Goal: Task Accomplishment & Management: Manage account settings

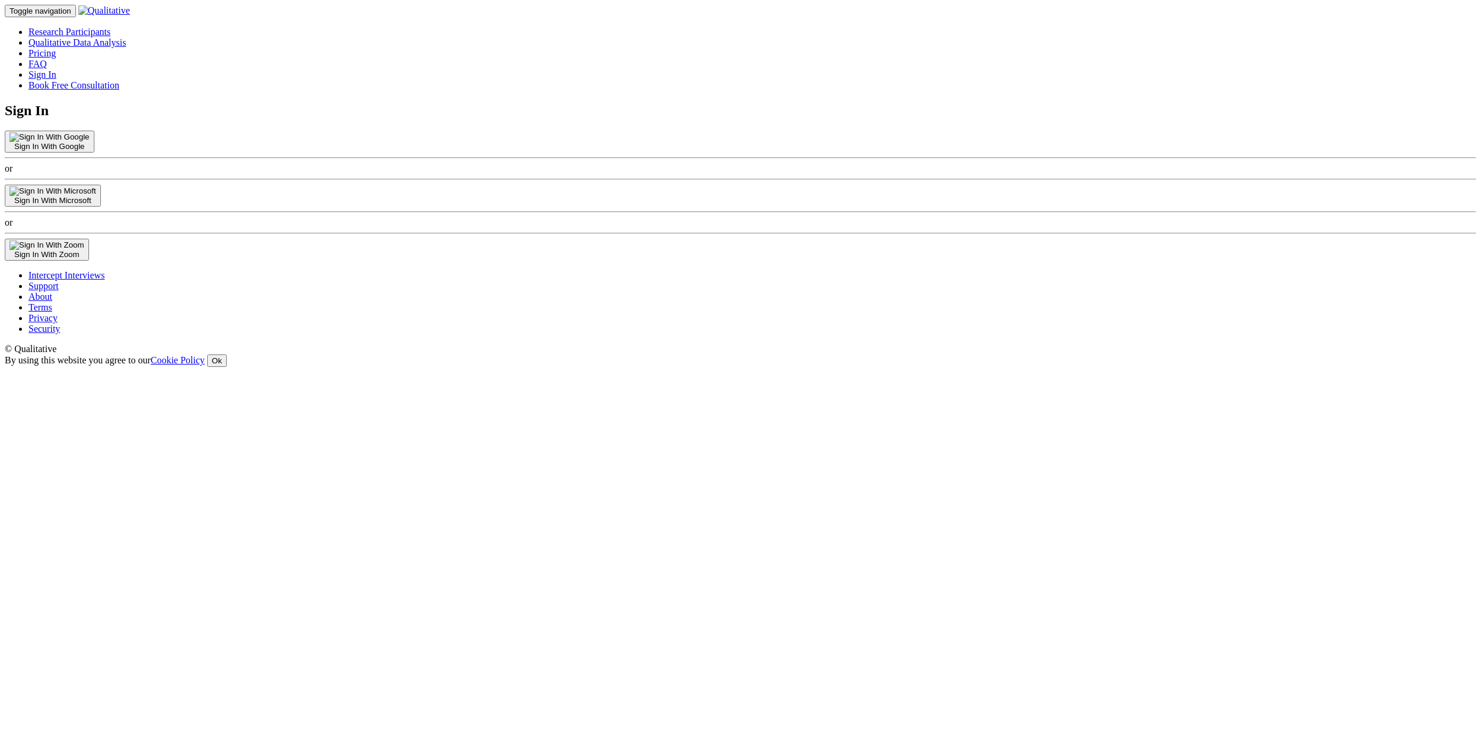
click at [94, 153] on button "Sign In With Google" at bounding box center [50, 142] width 90 height 22
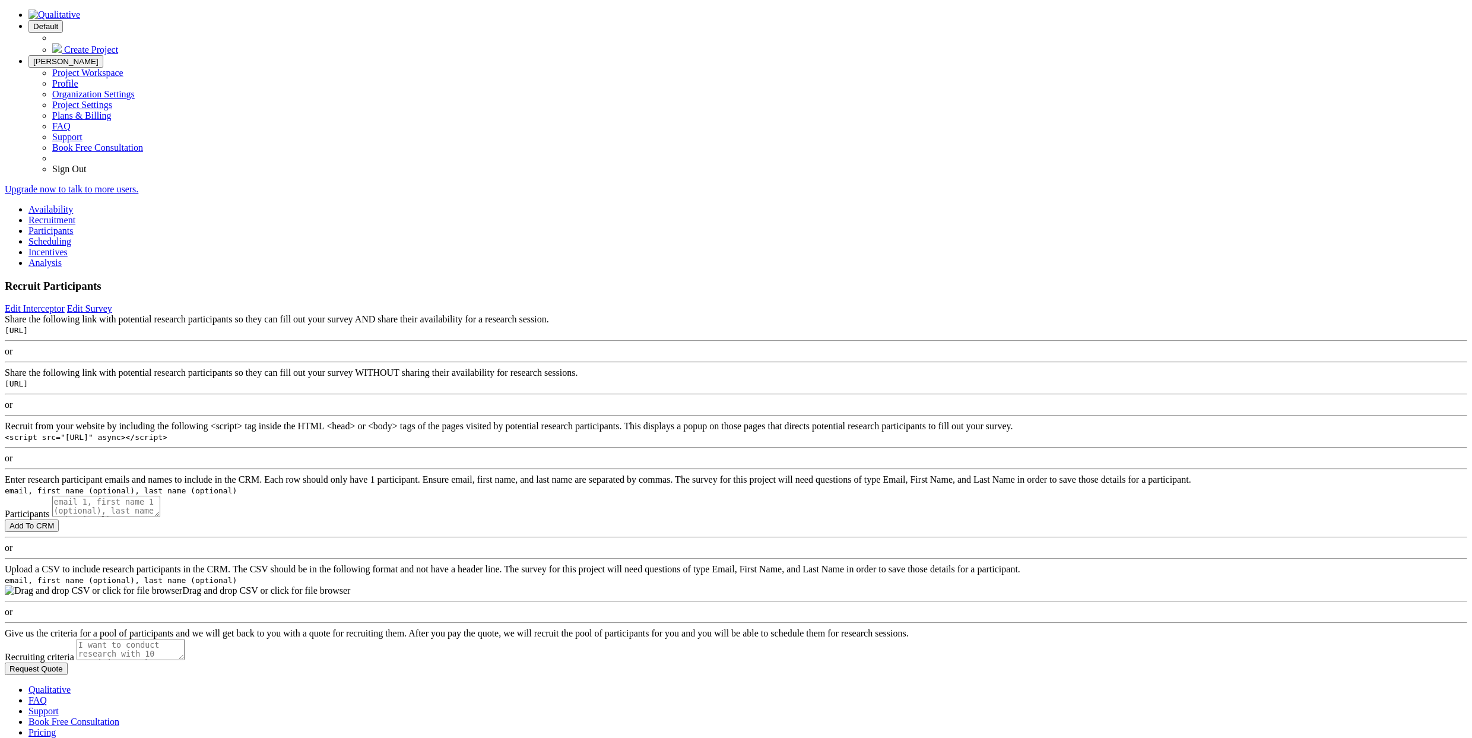
click at [63, 27] on button "Default" at bounding box center [45, 26] width 34 height 12
click at [118, 47] on span "Create Project" at bounding box center [91, 50] width 54 height 10
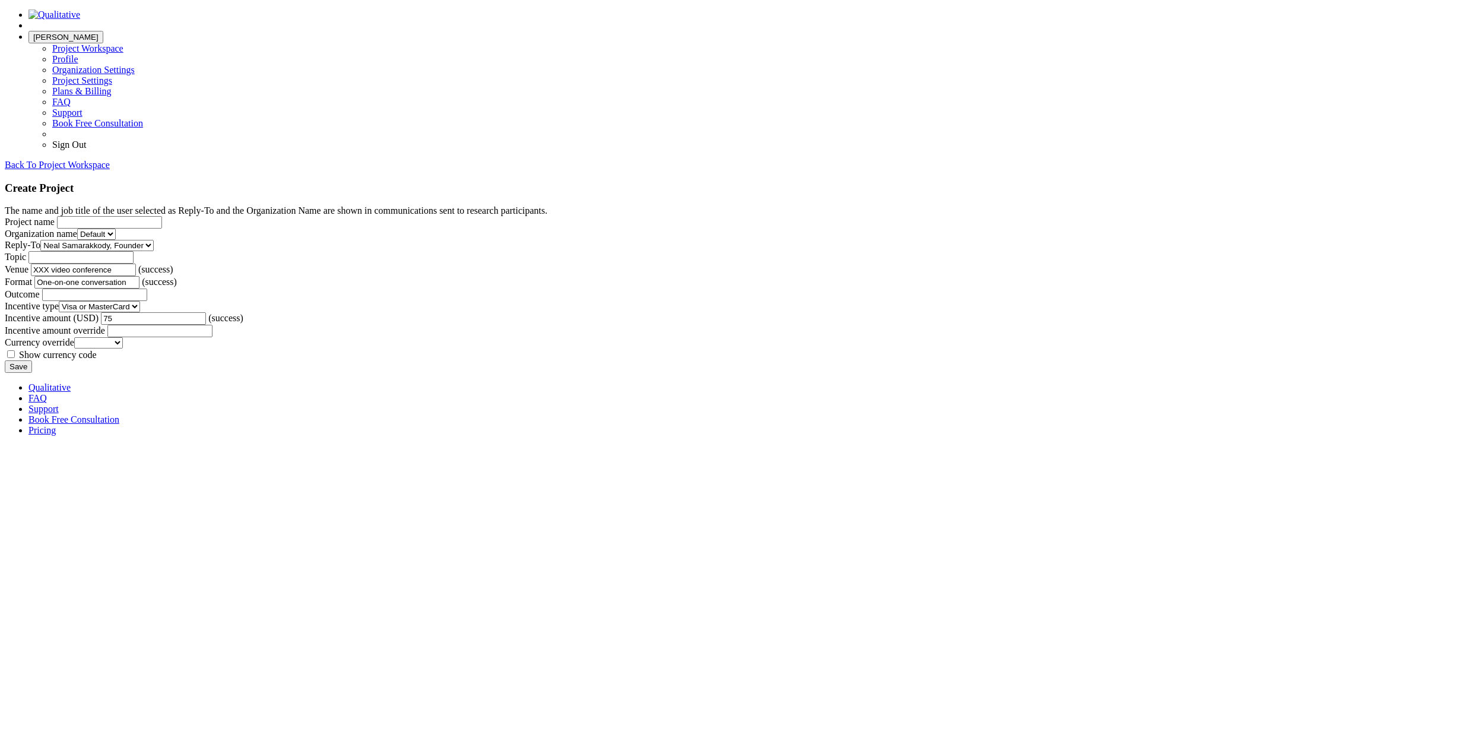
scroll to position [220, 0]
click at [529, 373] on form "The name and job title of the user selected as Reply-To and the Organization Na…" at bounding box center [736, 288] width 1463 height 167
click at [32, 373] on input "Save" at bounding box center [18, 366] width 27 height 12
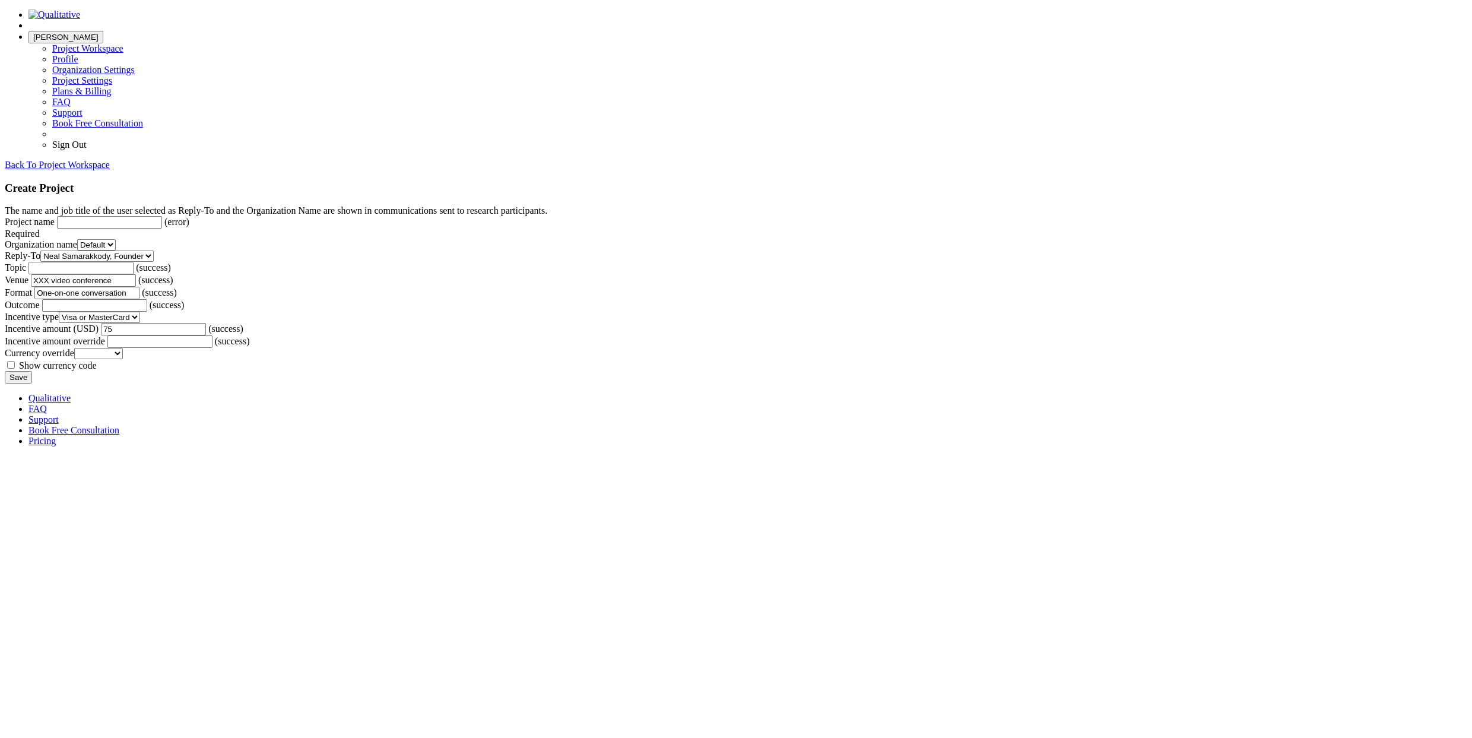
type input "T"
type input "No video"
click at [32, 373] on input "Save" at bounding box center [18, 366] width 27 height 12
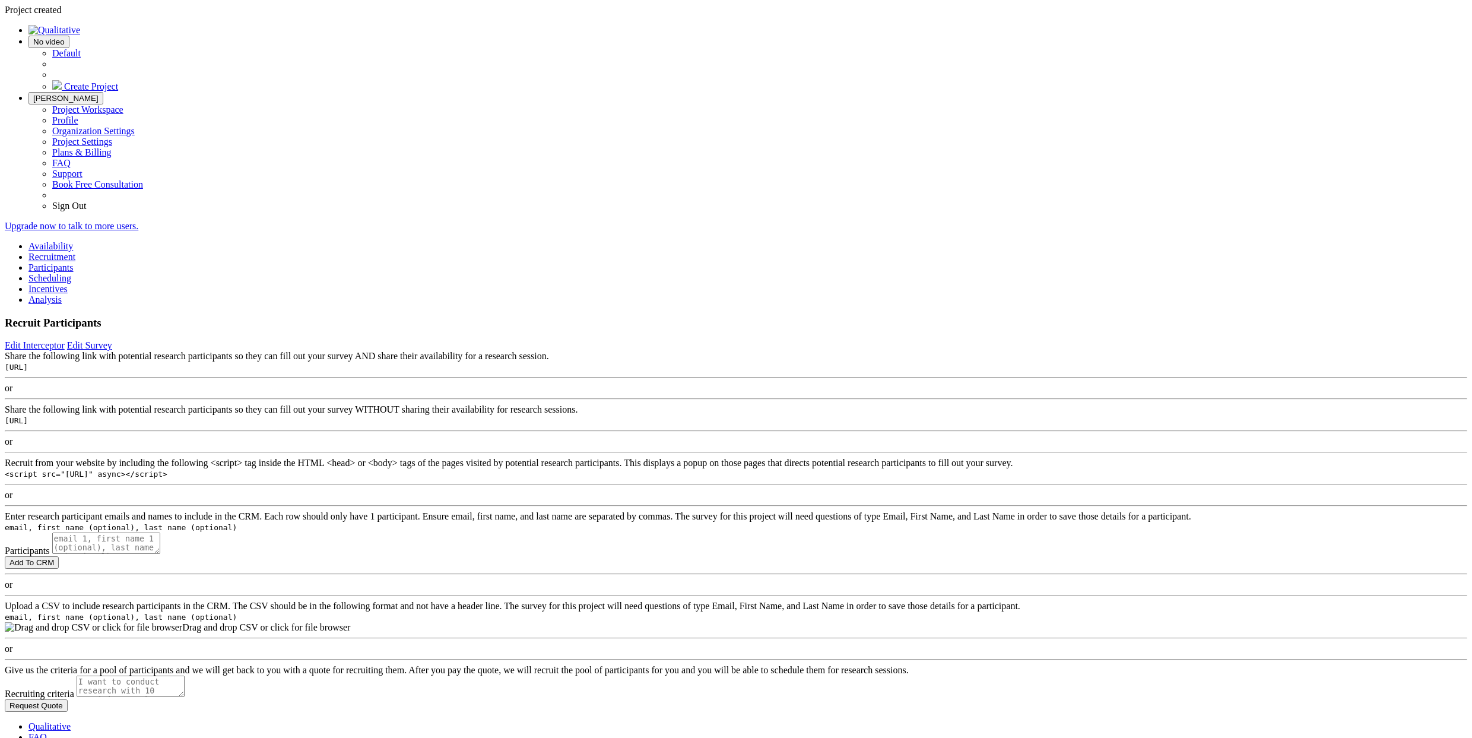
click at [99, 94] on span "[PERSON_NAME]" at bounding box center [65, 98] width 65 height 9
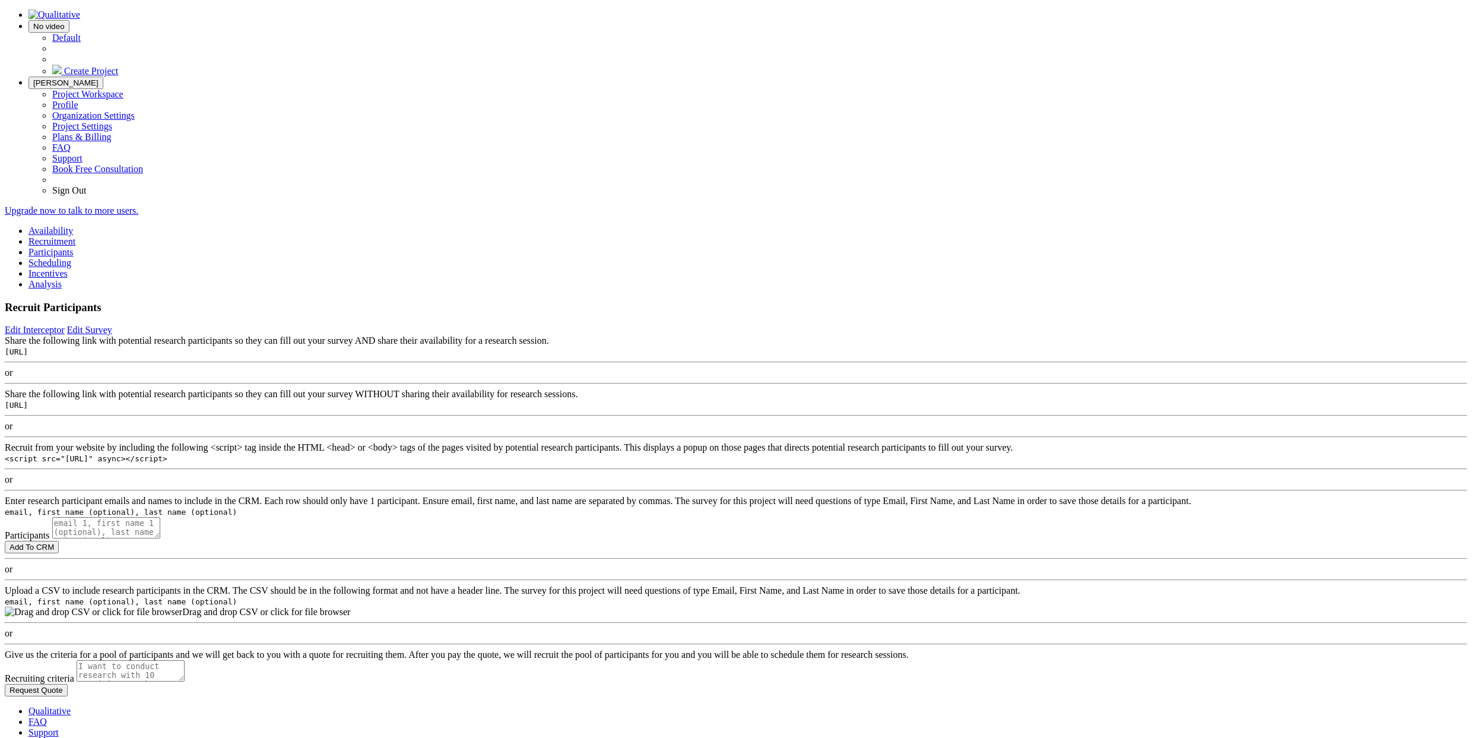
click at [112, 121] on link "Project Settings" at bounding box center [82, 126] width 60 height 10
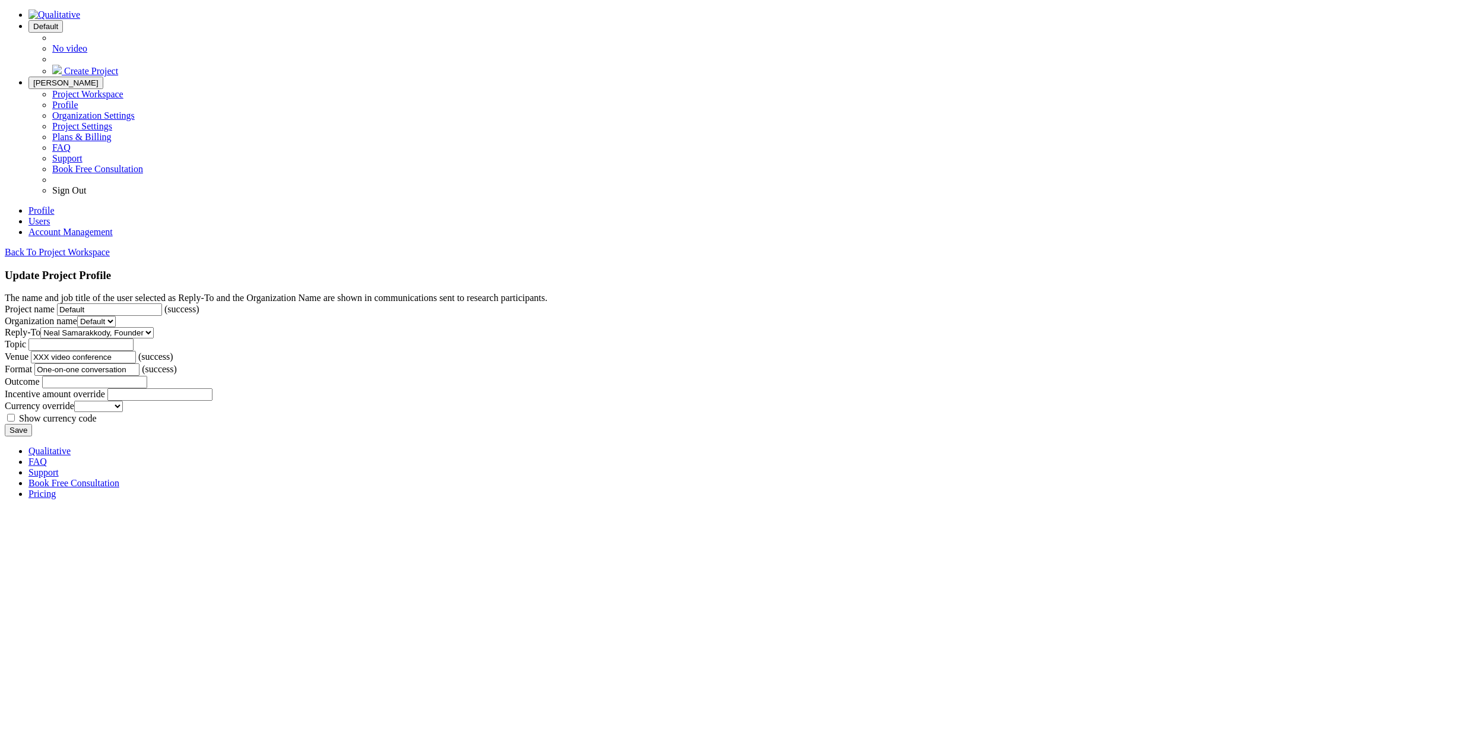
click at [58, 22] on span "Default" at bounding box center [45, 26] width 25 height 9
click at [308, 293] on form "The name and job title of the user selected as Reply-To and the Organization Na…" at bounding box center [736, 365] width 1463 height 144
click at [50, 216] on link "Users" at bounding box center [38, 221] width 21 height 10
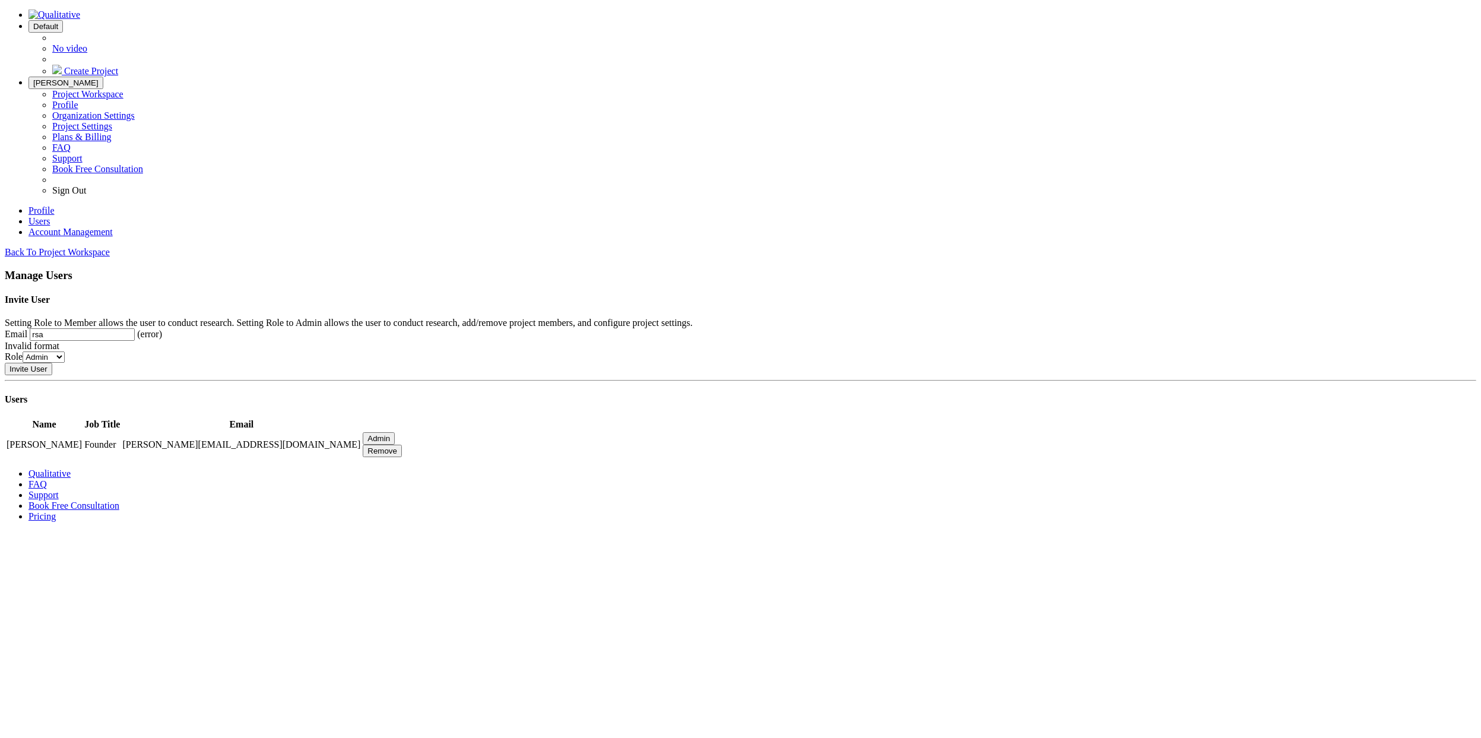
type input "[EMAIL_ADDRESS][DOMAIN_NAME]"
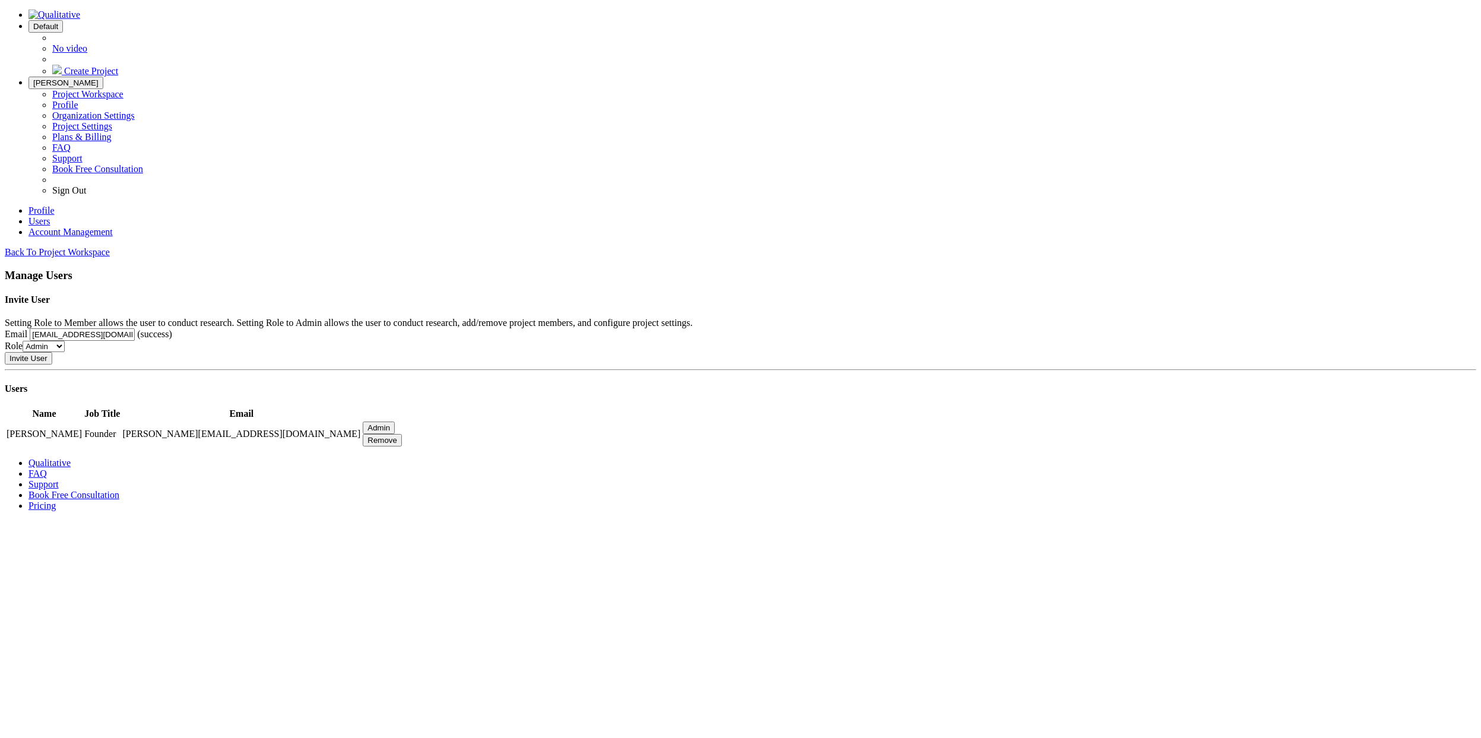
click at [52, 364] on input "Invite User" at bounding box center [28, 358] width 47 height 12
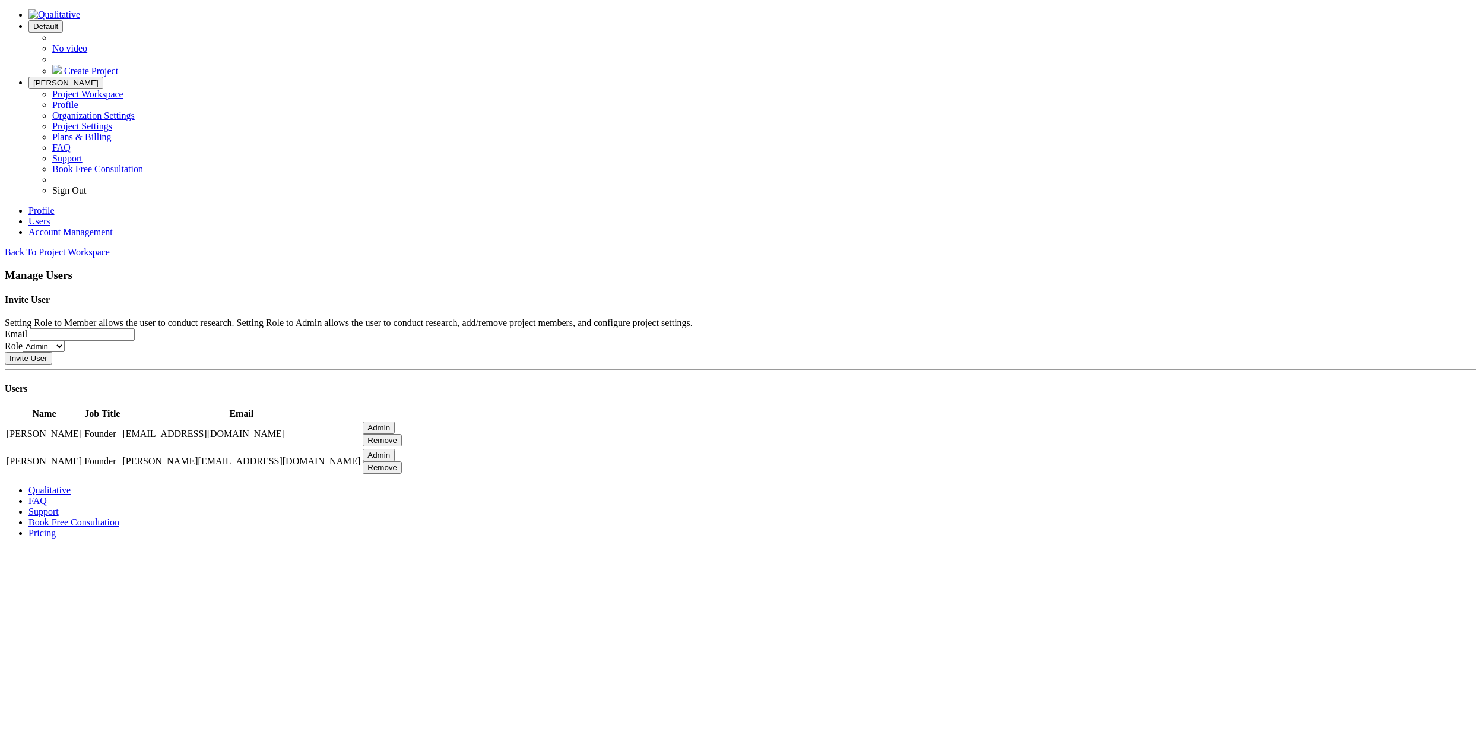
click at [63, 32] on button "Default" at bounding box center [45, 26] width 34 height 12
click at [748, 475] on ui-view "Back To Project Workspace Manage Users Invite User Setting Role to Member allow…" at bounding box center [740, 361] width 1471 height 229
click at [402, 446] on button "Remove" at bounding box center [382, 440] width 39 height 12
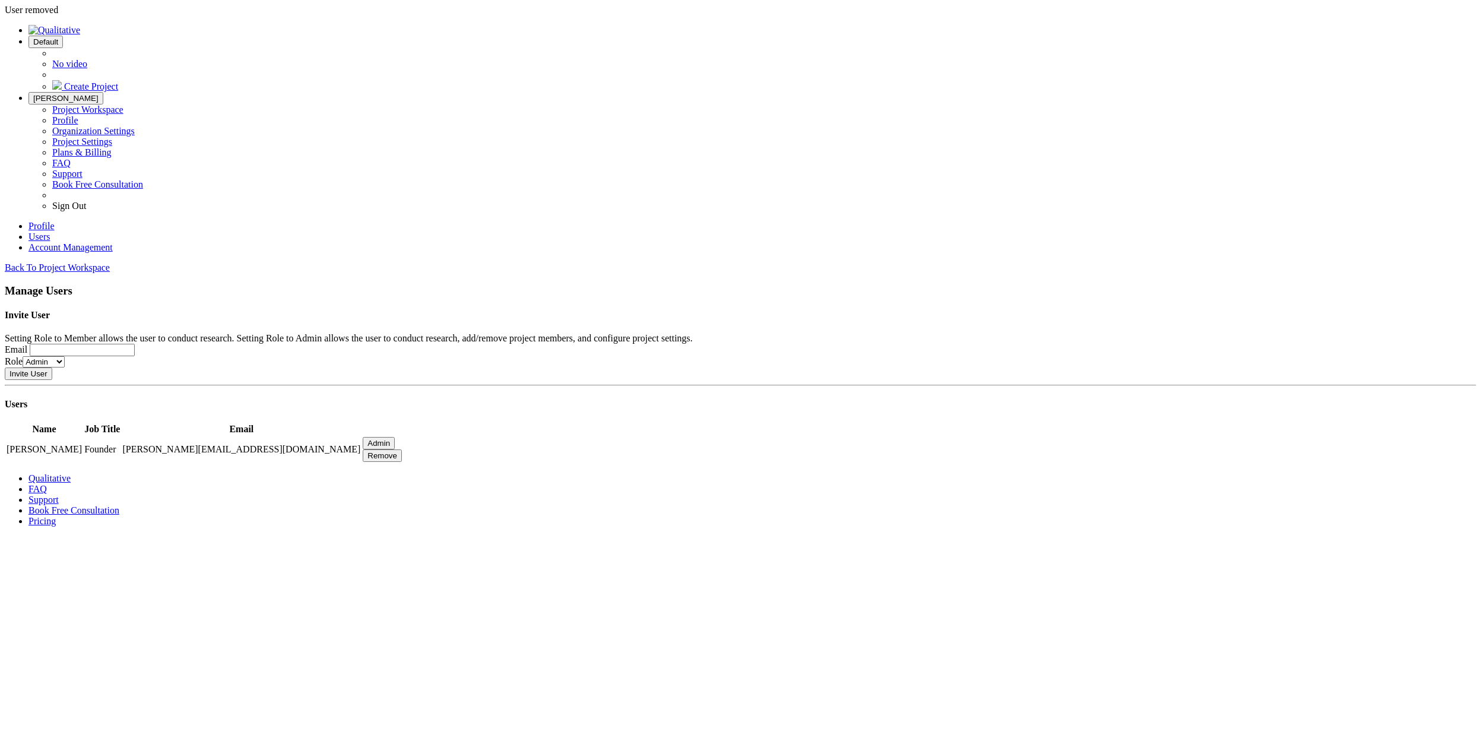
click at [58, 37] on div "Default" at bounding box center [45, 41] width 25 height 9
click at [87, 59] on span "No video" at bounding box center [69, 64] width 35 height 10
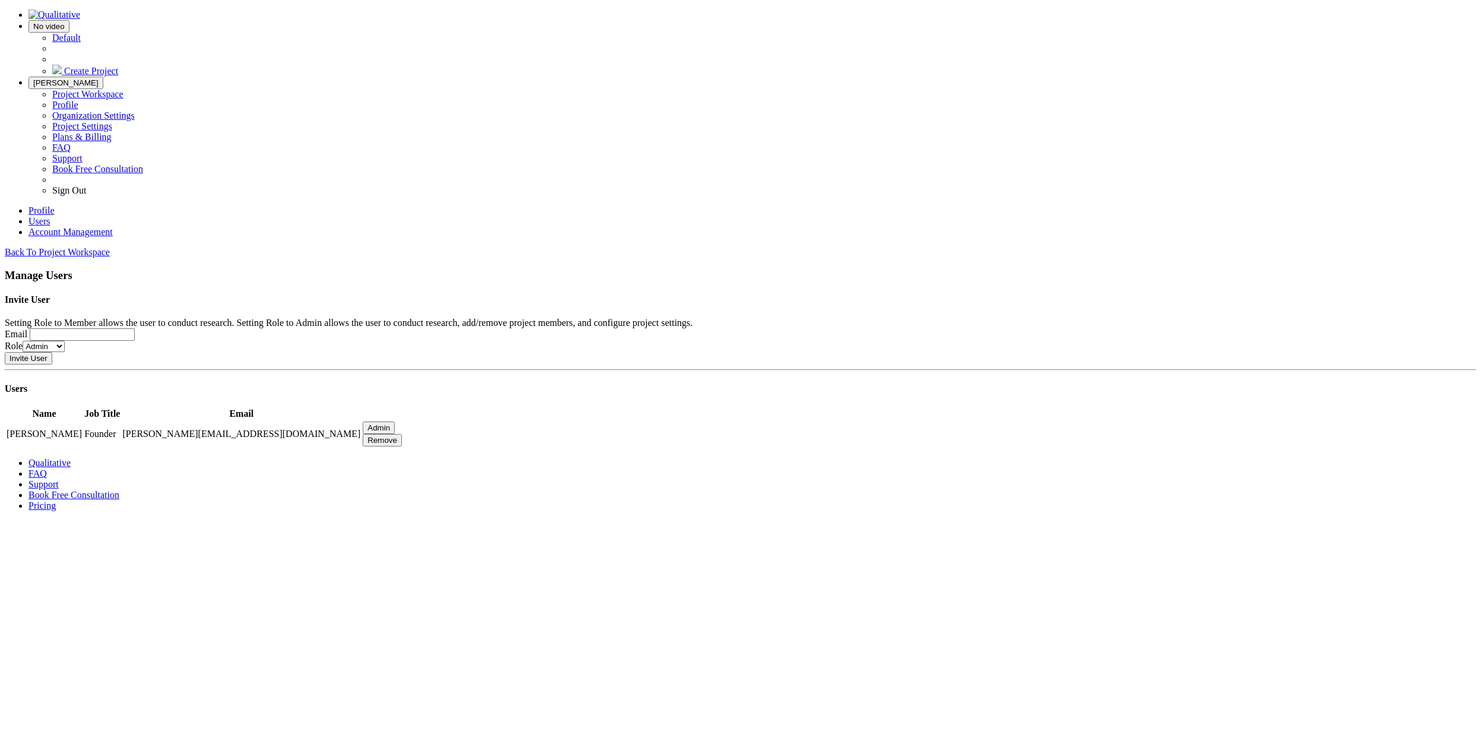
click at [135, 328] on input "Email" at bounding box center [82, 334] width 105 height 12
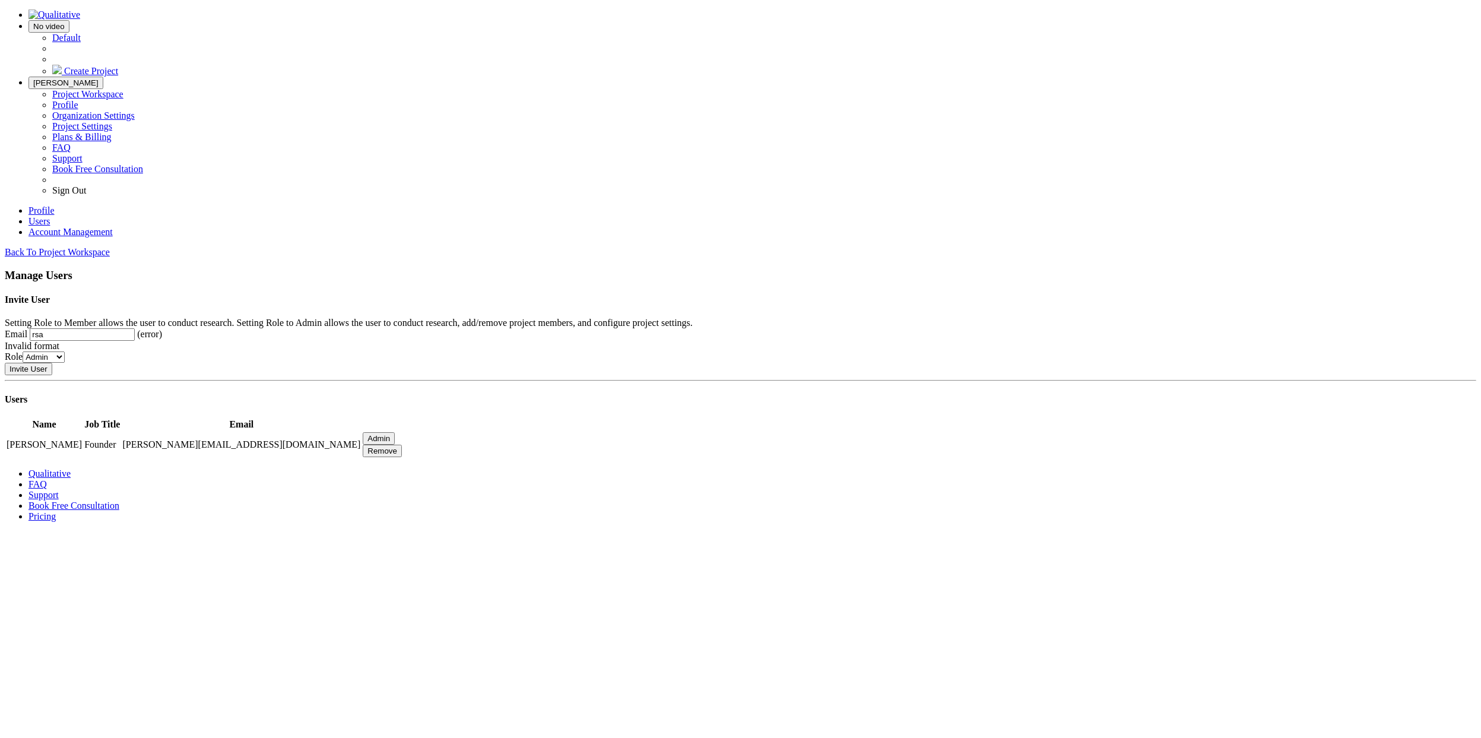
type input "[EMAIL_ADDRESS][DOMAIN_NAME]"
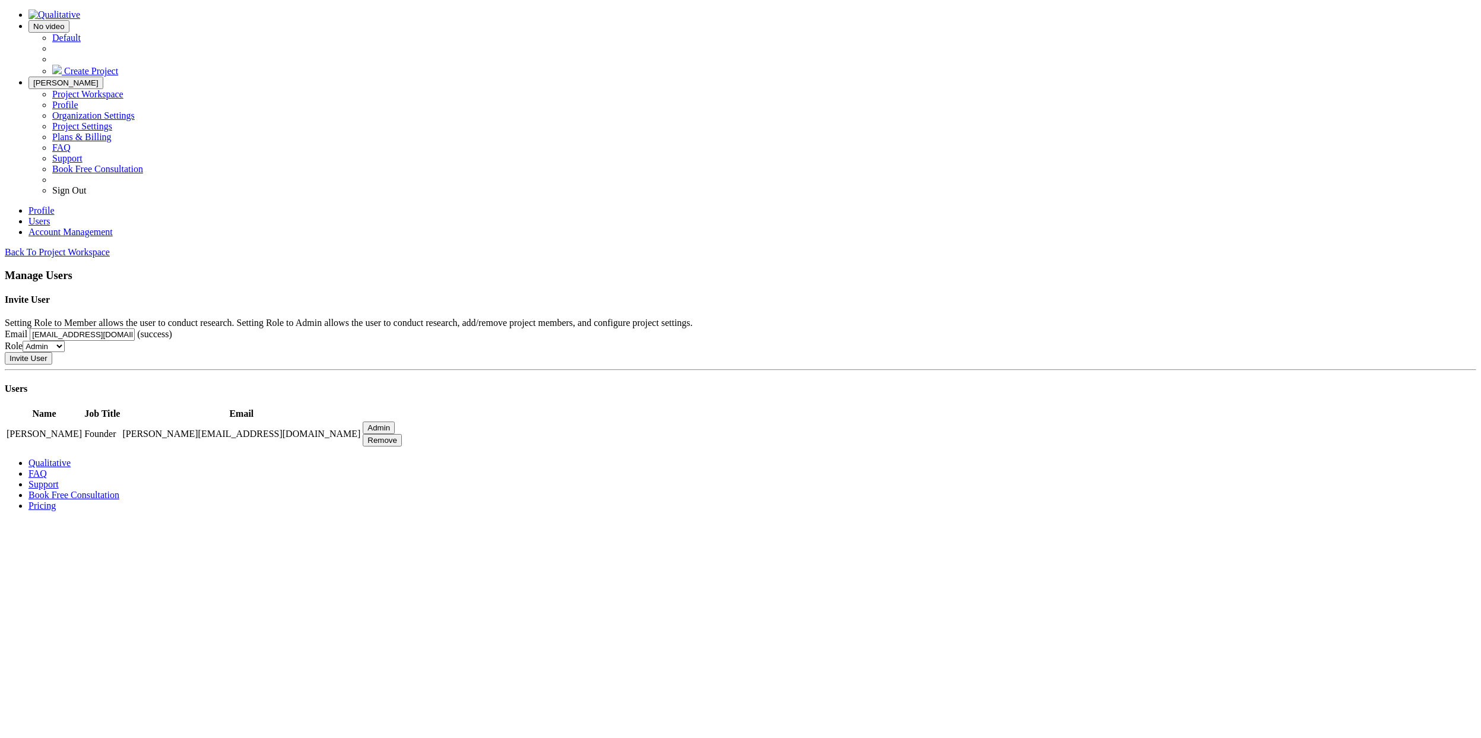
click at [52, 364] on input "Invite User" at bounding box center [28, 358] width 47 height 12
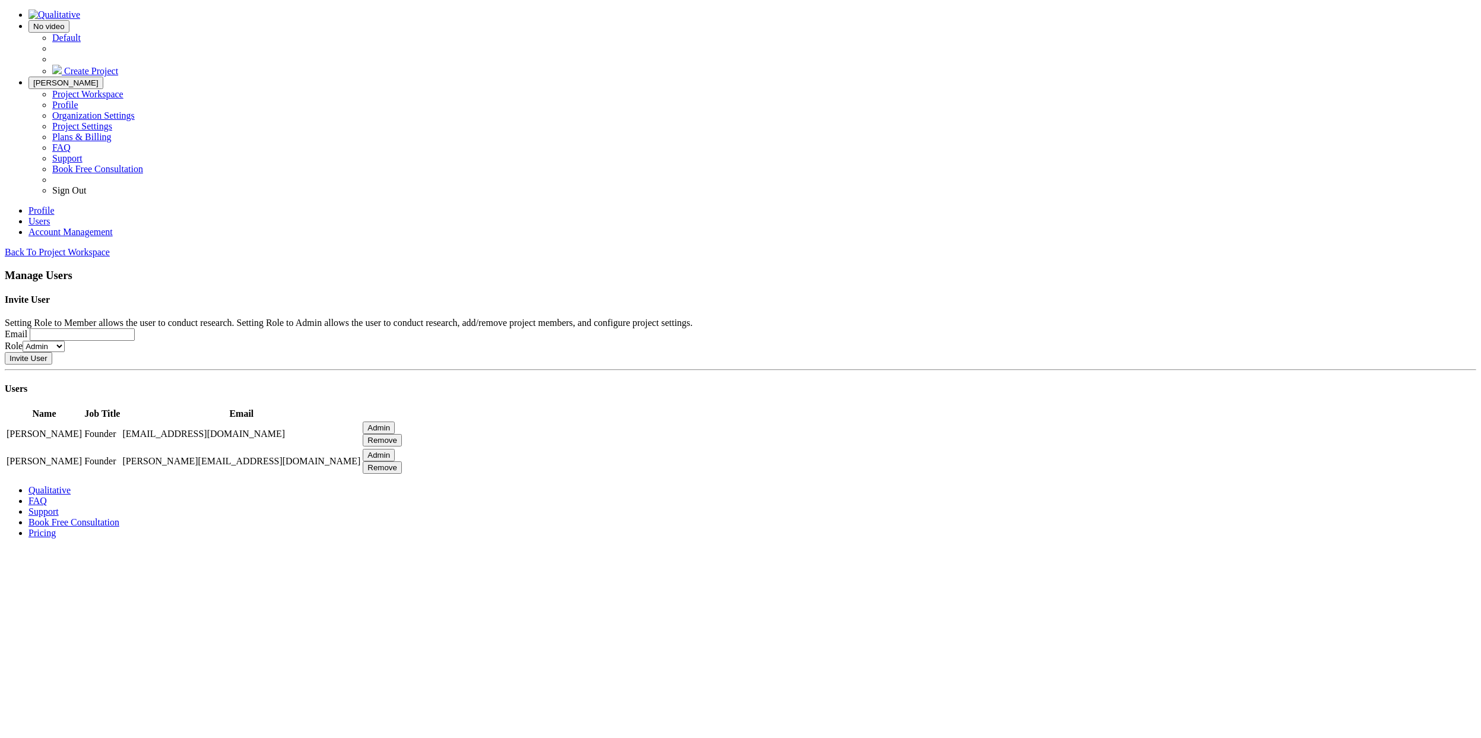
click at [173, 294] on ui-view "Invite User Setting Role to Member allows the user to conduct research. Setting…" at bounding box center [740, 329] width 1471 height 70
click at [103, 77] on button "[PERSON_NAME]" at bounding box center [65, 83] width 75 height 12
click at [697, 318] on div "Setting Role to Member allows the user to conduct research. Setting Role to Adm…" at bounding box center [740, 323] width 1471 height 11
click at [55, 205] on link "Profile" at bounding box center [41, 210] width 26 height 10
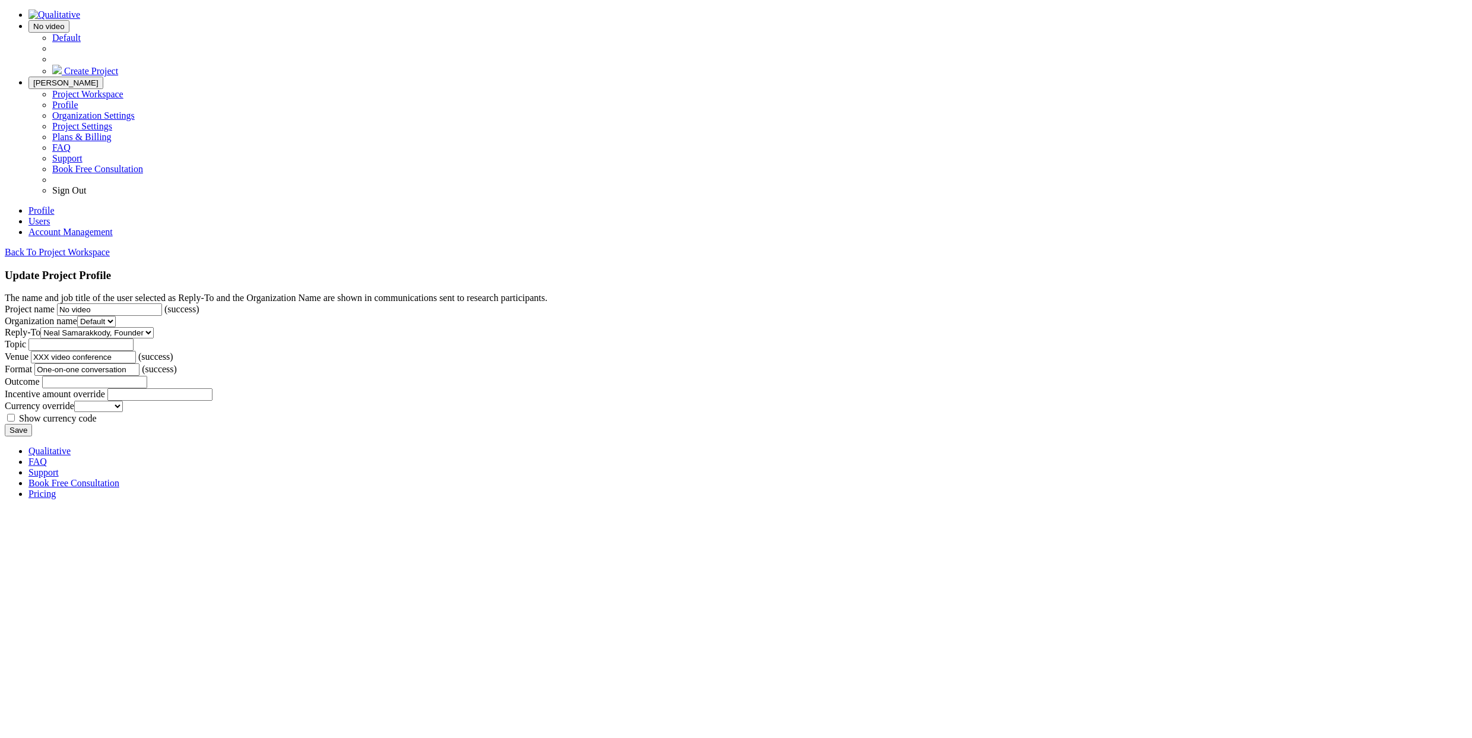
click at [134, 351] on input "Topic" at bounding box center [80, 344] width 105 height 12
type input "Yes"
click at [5, 424] on input "Save" at bounding box center [18, 430] width 27 height 12
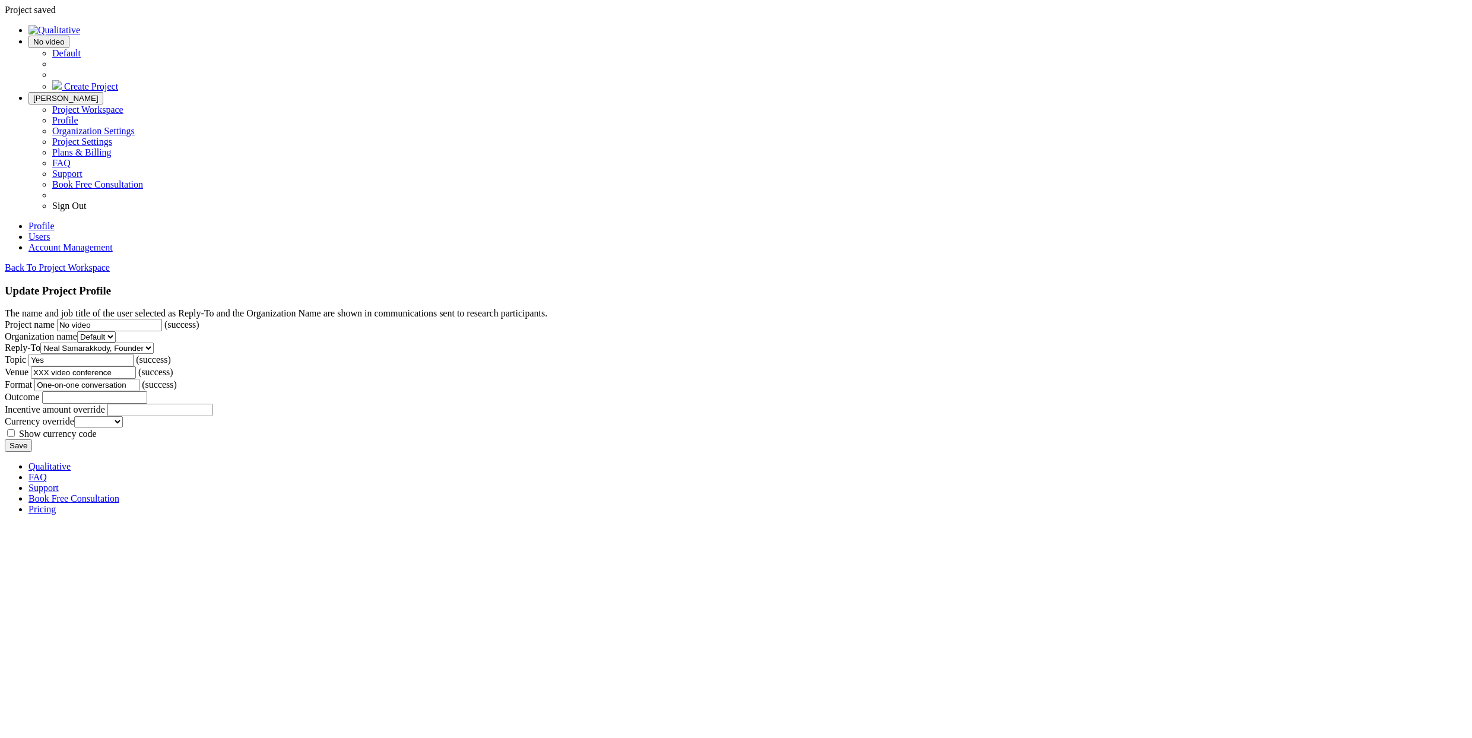
scroll to position [298, 0]
